Goal: Information Seeking & Learning: Understand process/instructions

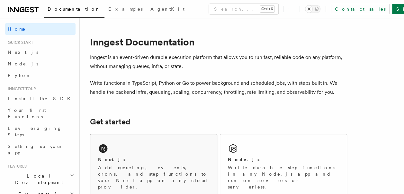
click at [102, 147] on icon at bounding box center [103, 148] width 10 height 10
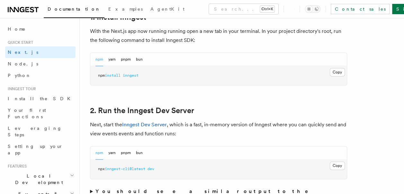
scroll to position [381, 0]
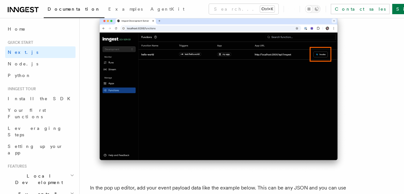
scroll to position [1769, 0]
